Goal: Task Accomplishment & Management: Manage account settings

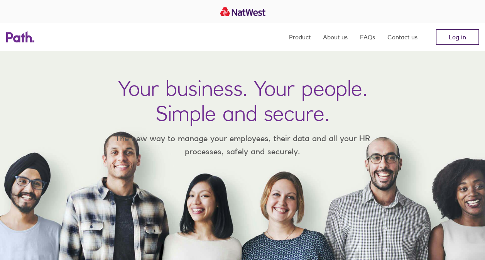
click at [461, 37] on link "Log in" at bounding box center [457, 36] width 43 height 15
click at [453, 42] on link "Log in" at bounding box center [457, 36] width 43 height 15
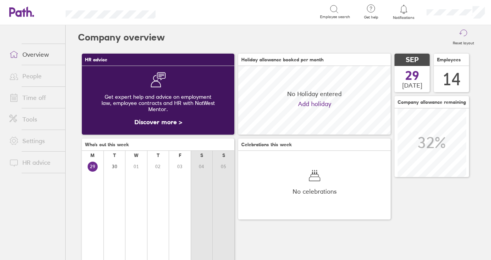
scroll to position [69, 152]
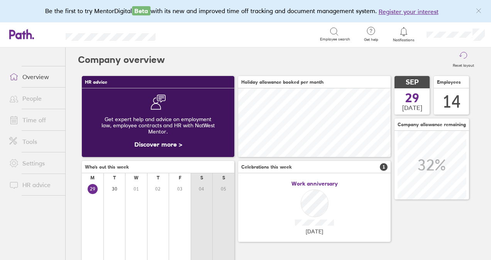
click at [36, 118] on link "Time off" at bounding box center [34, 119] width 62 height 15
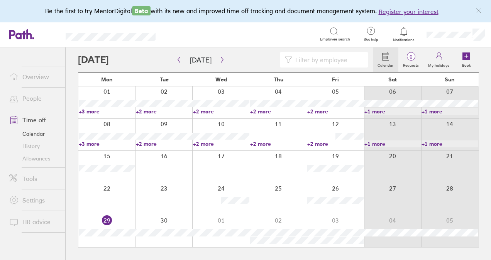
click at [477, 13] on icon "link" at bounding box center [479, 10] width 4 height 4
